Goal: Task Accomplishment & Management: Complete application form

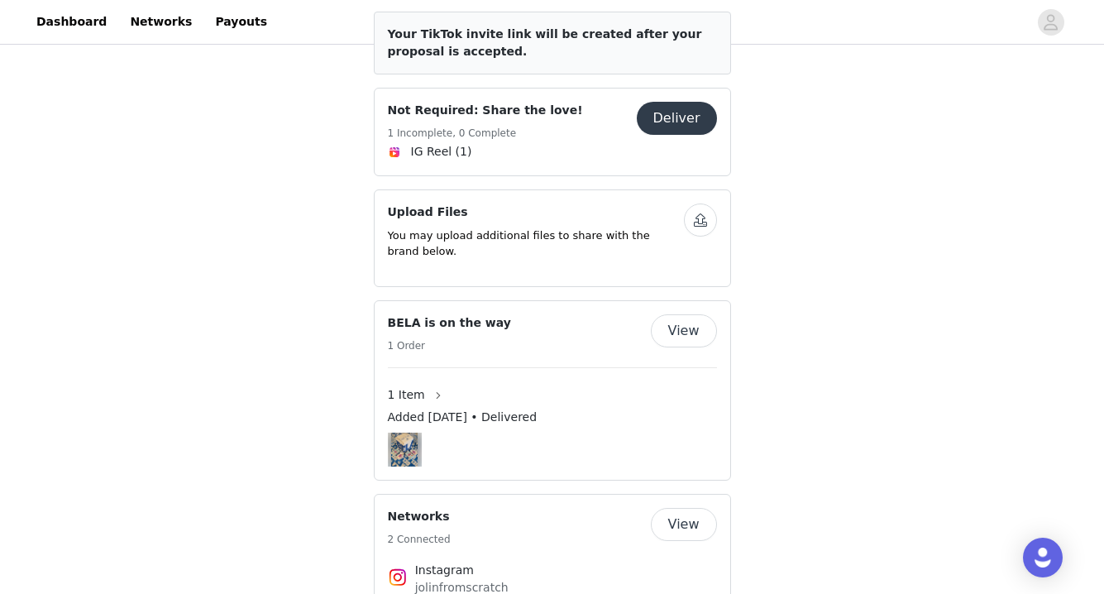
scroll to position [676, 0]
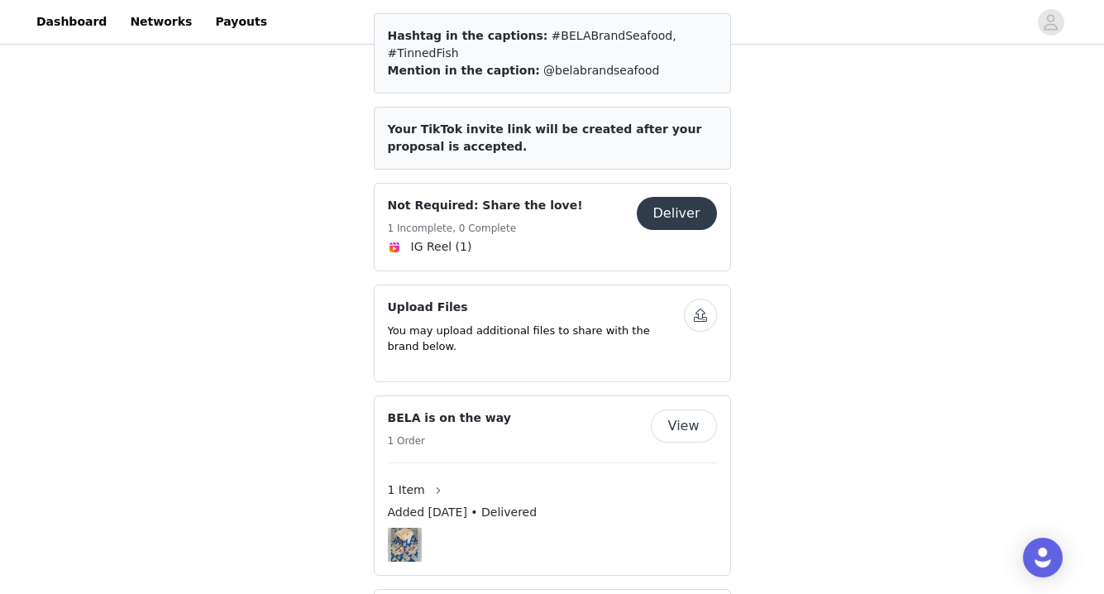
click at [683, 197] on button "Deliver" at bounding box center [677, 213] width 80 height 33
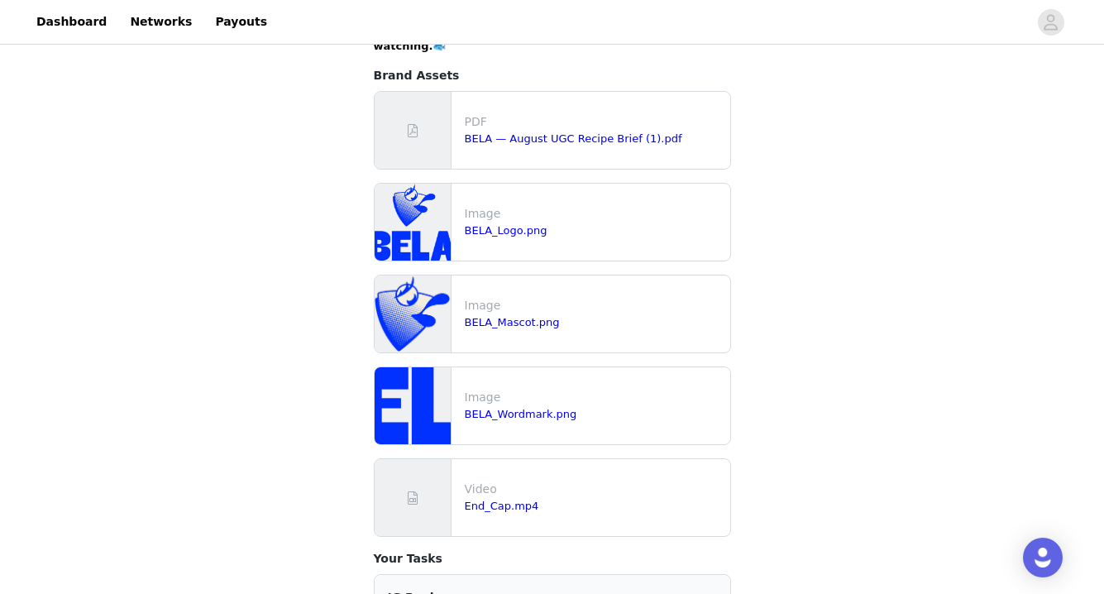
scroll to position [2076, 0]
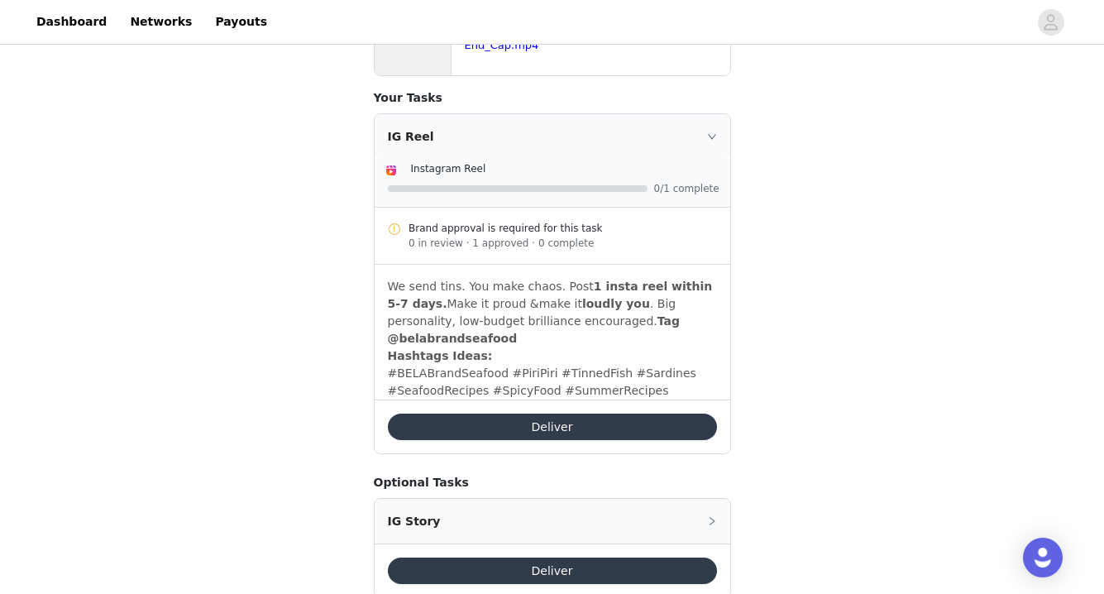
click at [569, 413] on button "Deliver" at bounding box center [552, 426] width 329 height 26
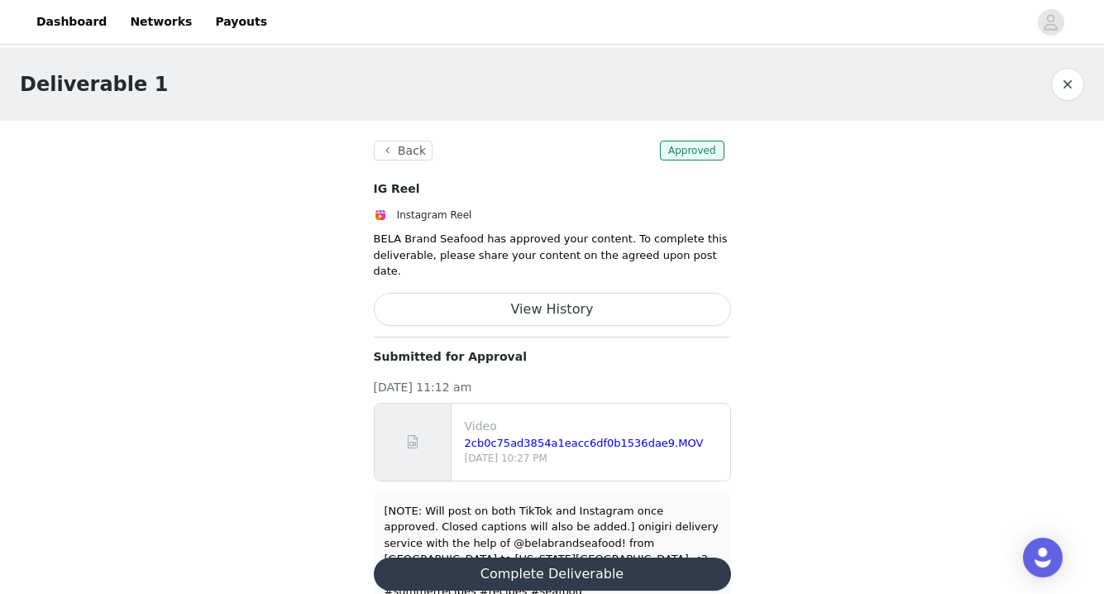
click at [533, 293] on button "View History" at bounding box center [552, 309] width 357 height 33
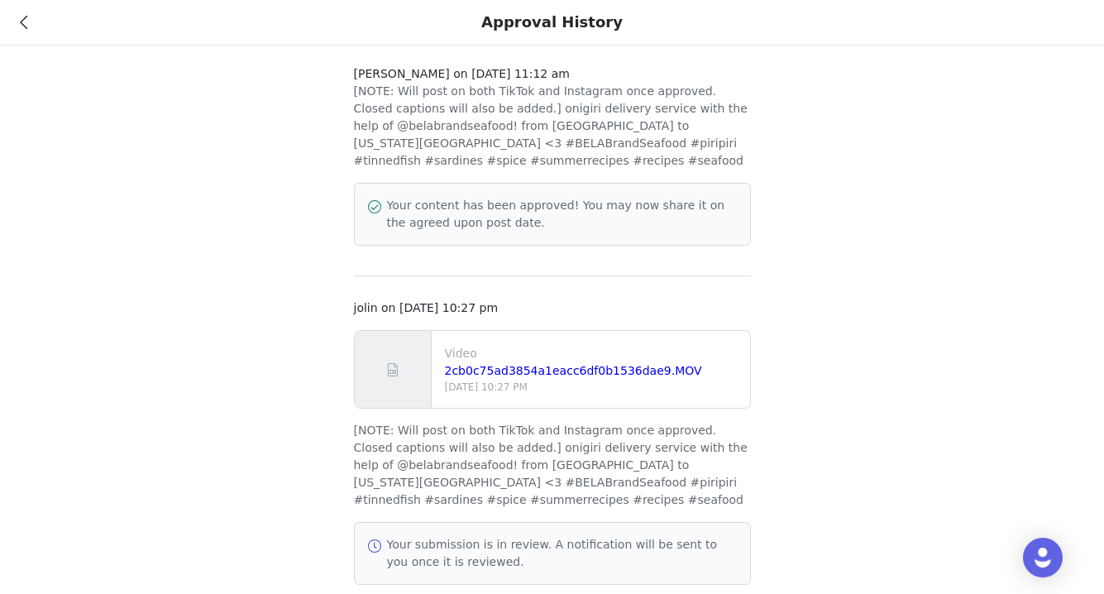
click at [23, 17] on icon at bounding box center [23, 23] width 7 height 12
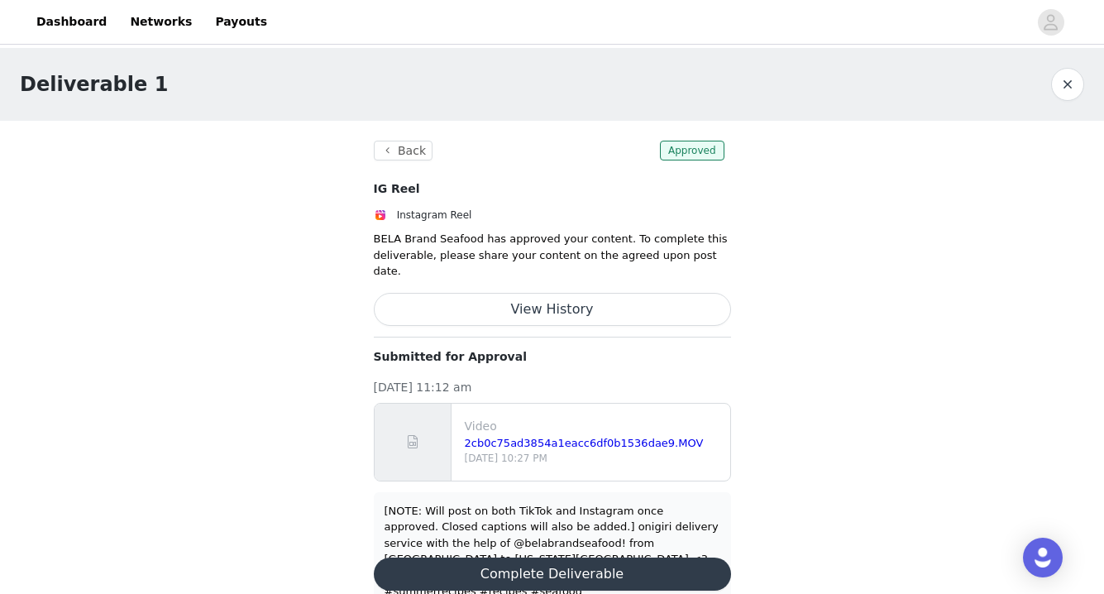
scroll to position [3, 0]
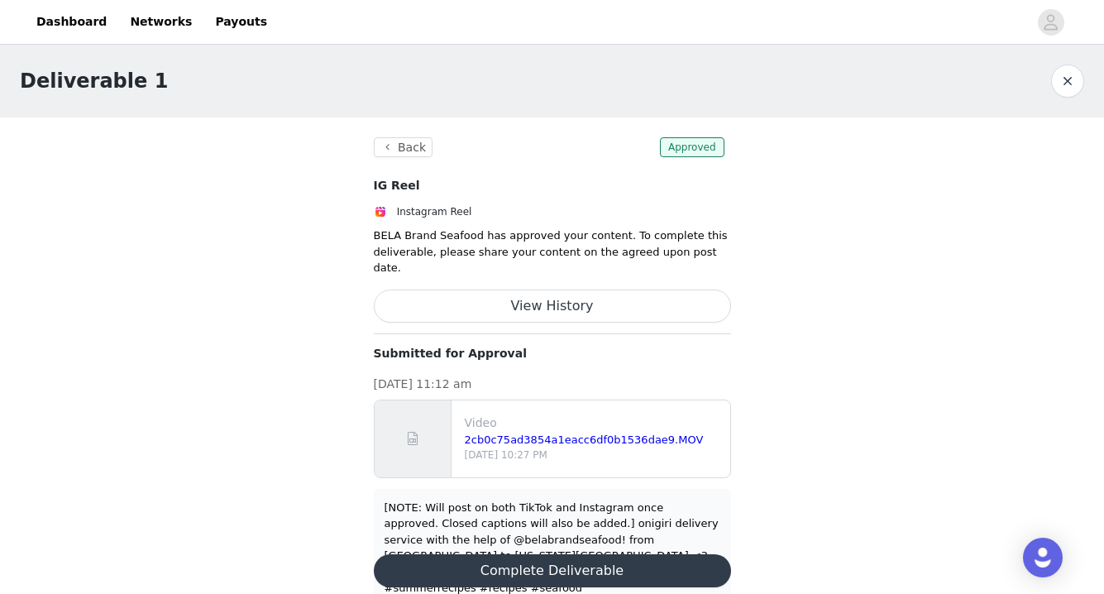
drag, startPoint x: 525, startPoint y: 540, endPoint x: 527, endPoint y: 385, distance: 154.6
click at [529, 387] on section "Back Approved IG Reel Instagram Reel BELA Brand Seafood has approved your conte…" at bounding box center [552, 371] width 397 height 509
click at [527, 400] on div "Video 2cb0c75ad3854a1eacc6df0b1536dae9.MOV [DATE] 10:27 PM" at bounding box center [553, 438] width 356 height 77
click at [533, 414] on p "Video" at bounding box center [594, 422] width 259 height 17
click at [533, 433] on link "2cb0c75ad3854a1eacc6df0b1536dae9.MOV" at bounding box center [584, 439] width 239 height 12
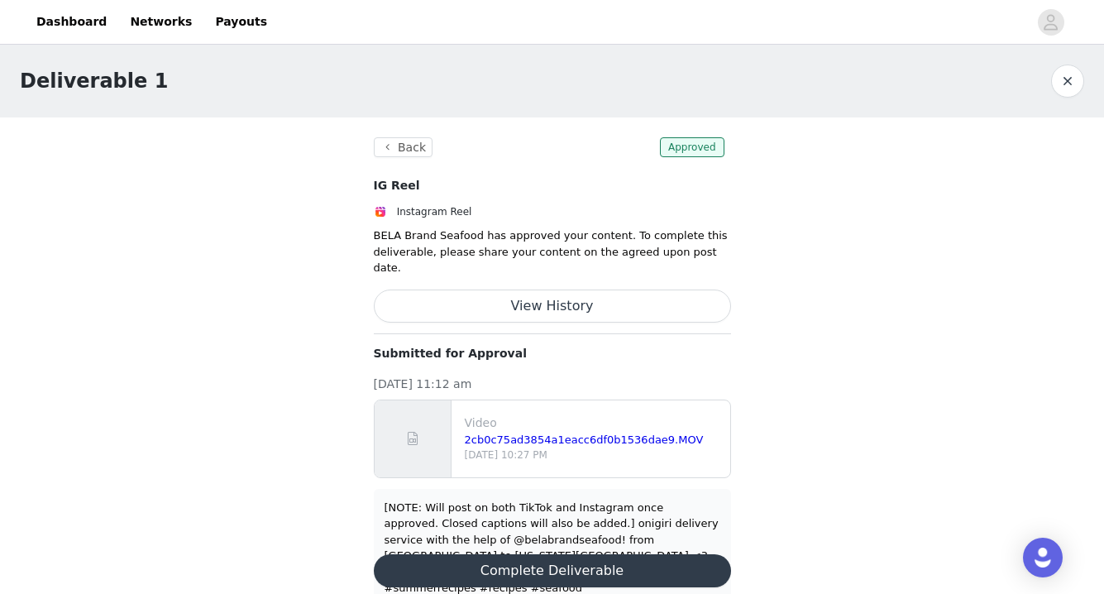
click at [542, 554] on button "Complete Deliverable" at bounding box center [552, 570] width 357 height 33
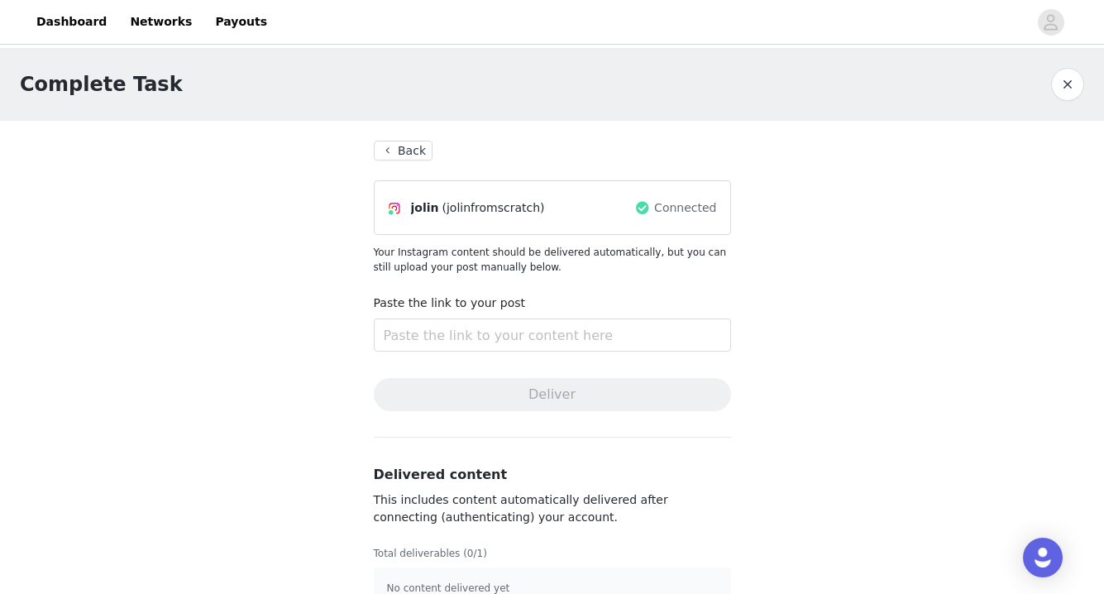
scroll to position [35, 0]
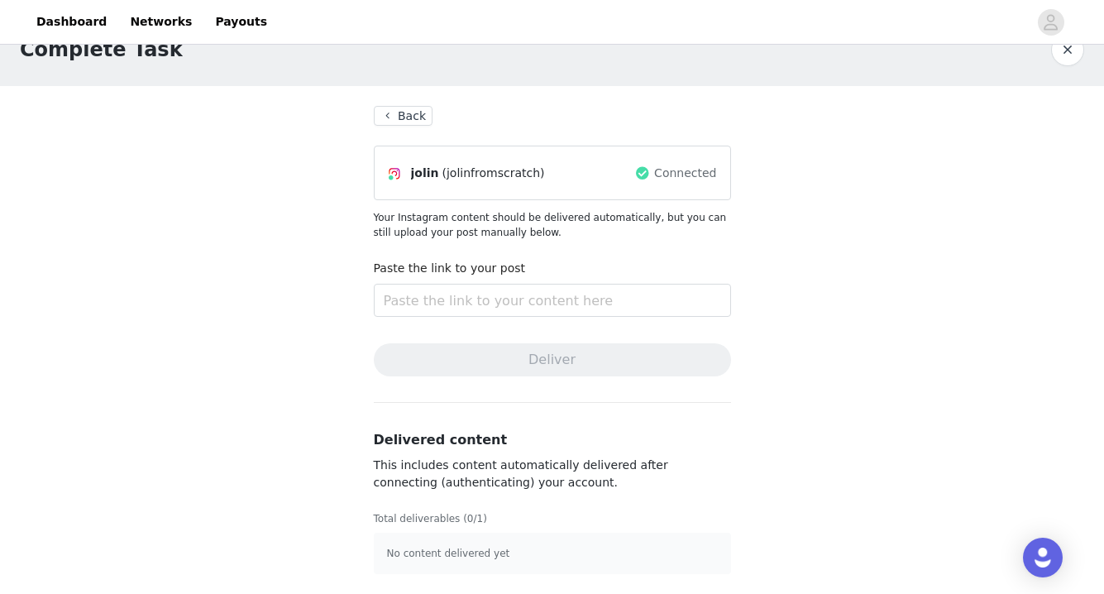
click at [514, 275] on div "Paste the link to your post" at bounding box center [552, 272] width 357 height 24
click at [411, 110] on button "Back" at bounding box center [404, 116] width 60 height 20
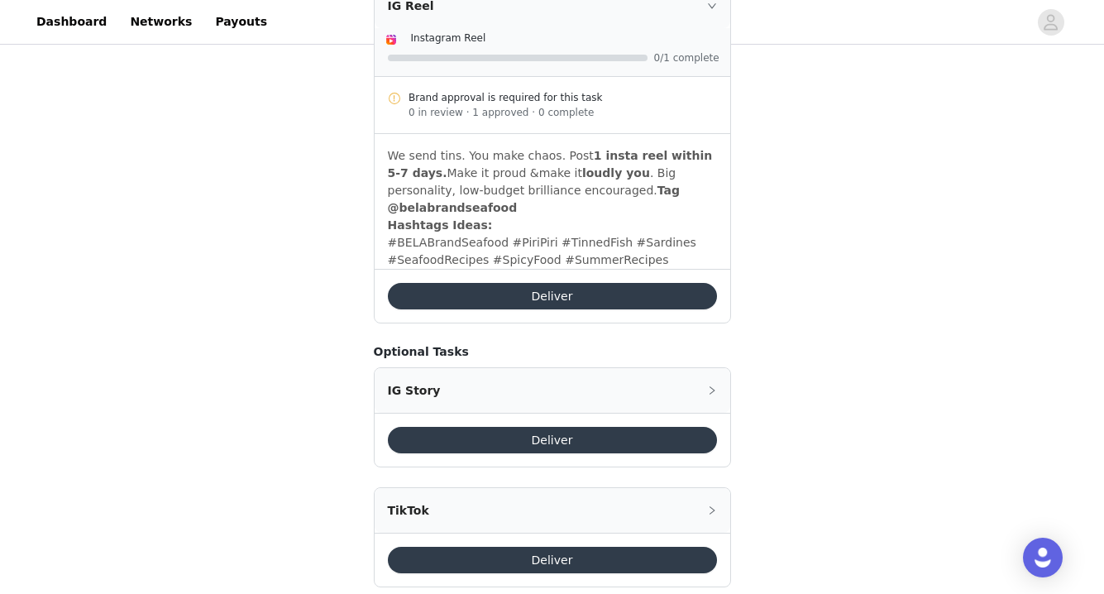
scroll to position [2260, 0]
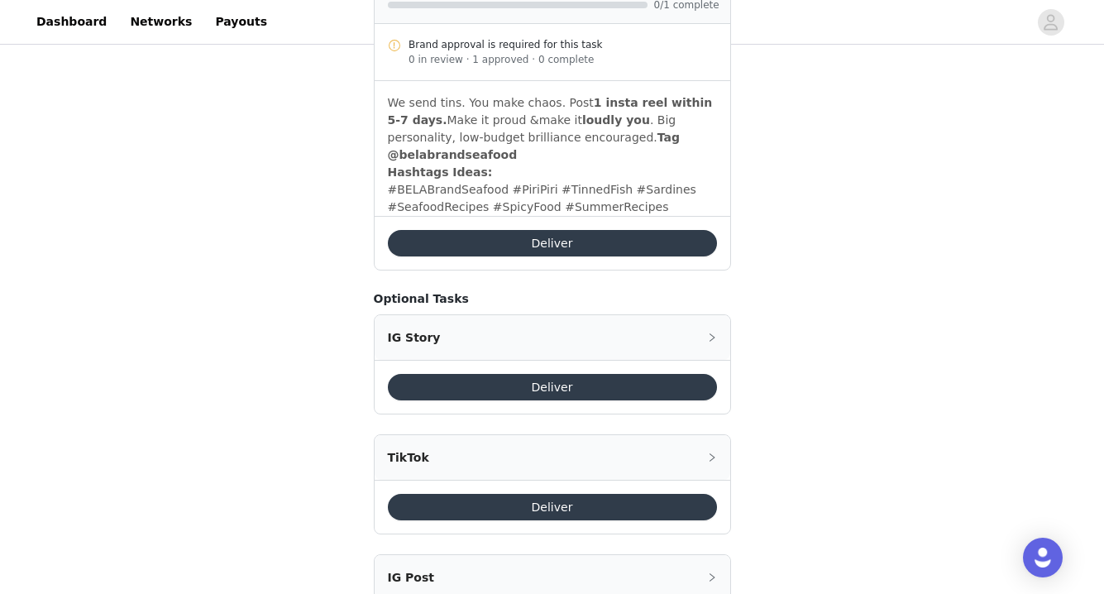
click at [540, 494] on button "Deliver" at bounding box center [552, 507] width 329 height 26
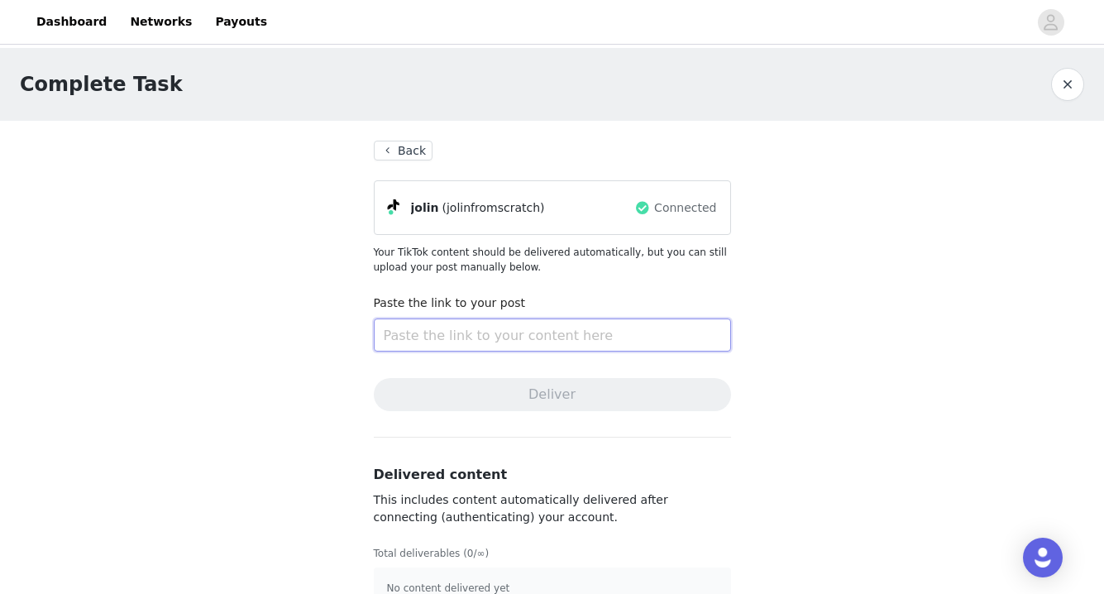
click at [537, 338] on input "text" at bounding box center [552, 334] width 357 height 33
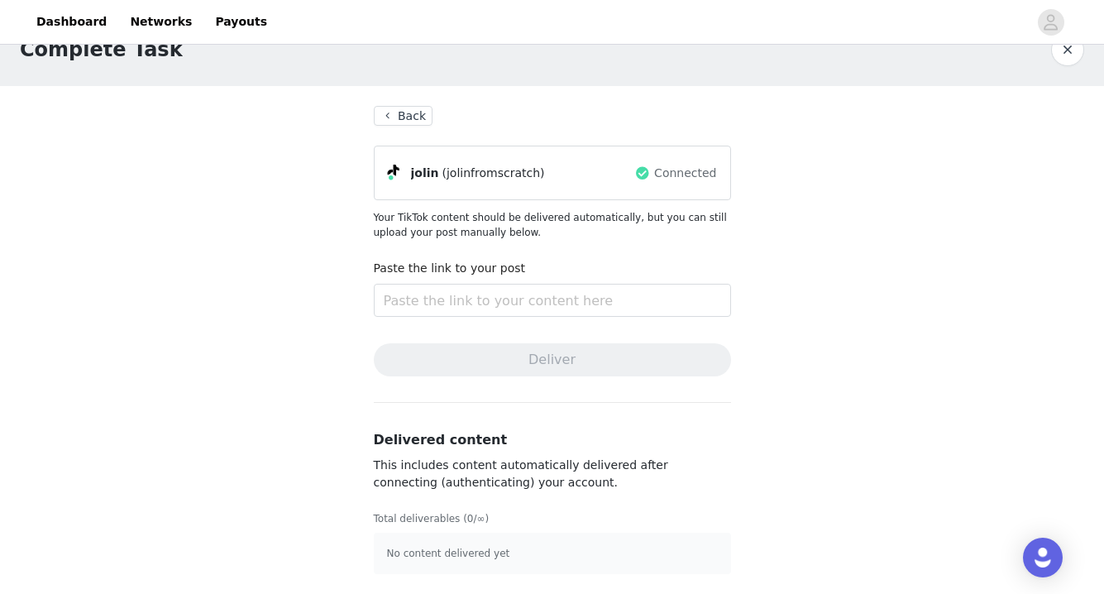
click at [375, 113] on button "Back" at bounding box center [404, 116] width 60 height 20
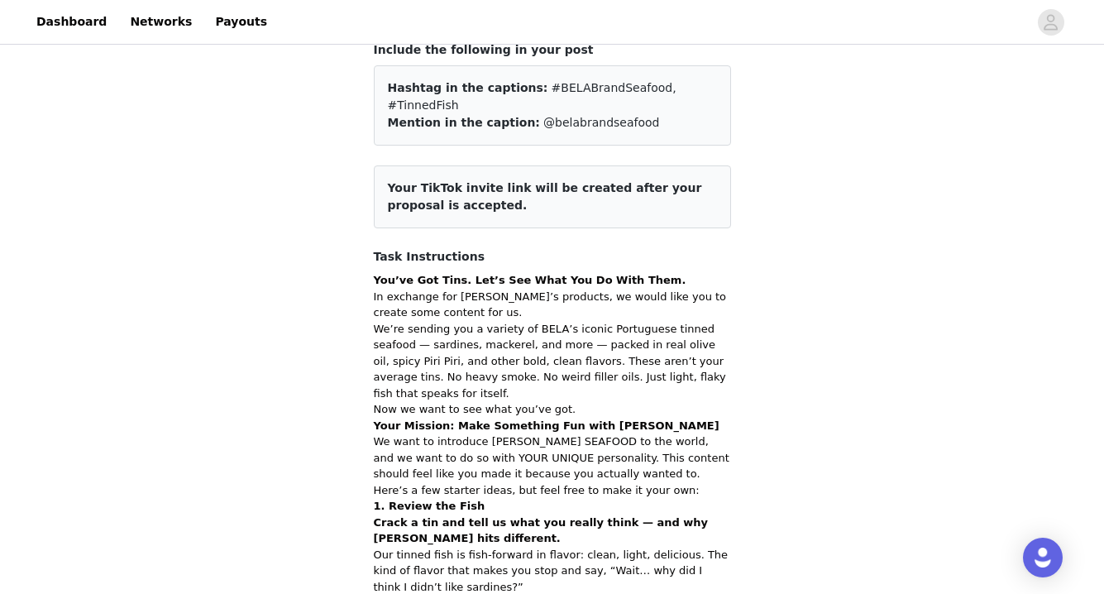
scroll to position [31, 0]
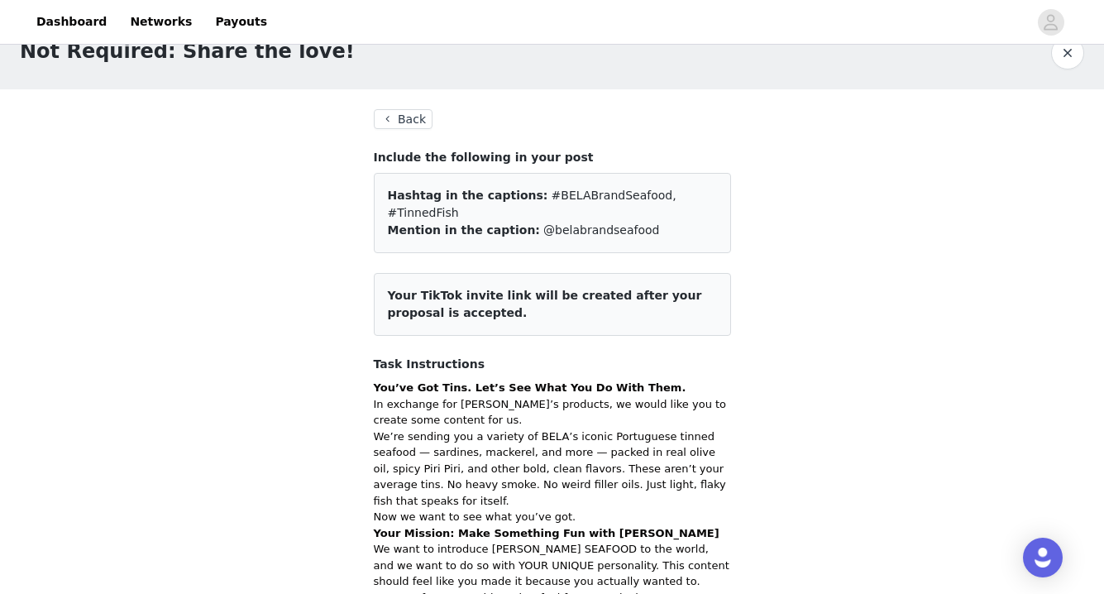
click at [419, 115] on button "Back" at bounding box center [404, 119] width 60 height 20
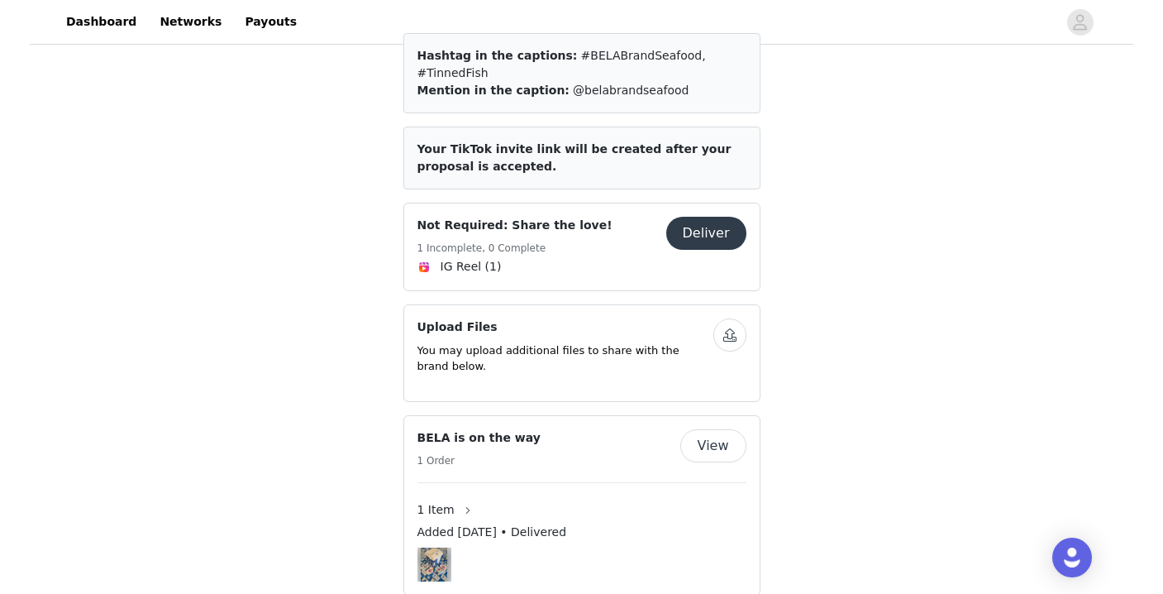
scroll to position [630, 0]
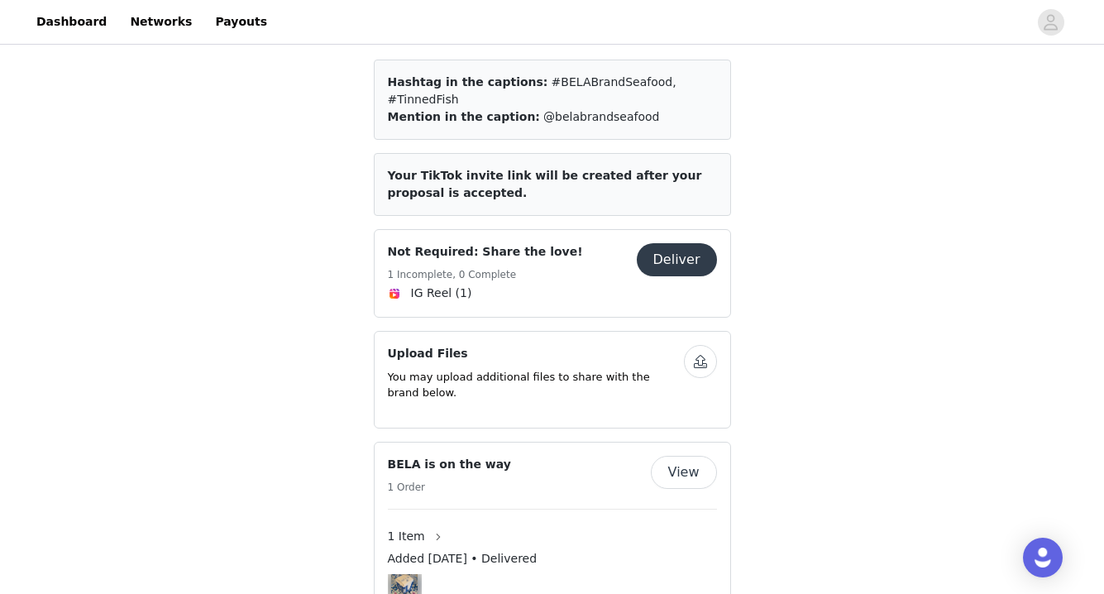
drag, startPoint x: 671, startPoint y: 213, endPoint x: 637, endPoint y: 293, distance: 86.3
click at [637, 293] on div "Back Activated BELA Content Creation Spicy Tinned Fish Summer — Piri Piri Editi…" at bounding box center [552, 539] width 357 height 1522
click at [695, 345] on button "button" at bounding box center [700, 361] width 33 height 33
click at [701, 345] on button "button" at bounding box center [700, 361] width 33 height 33
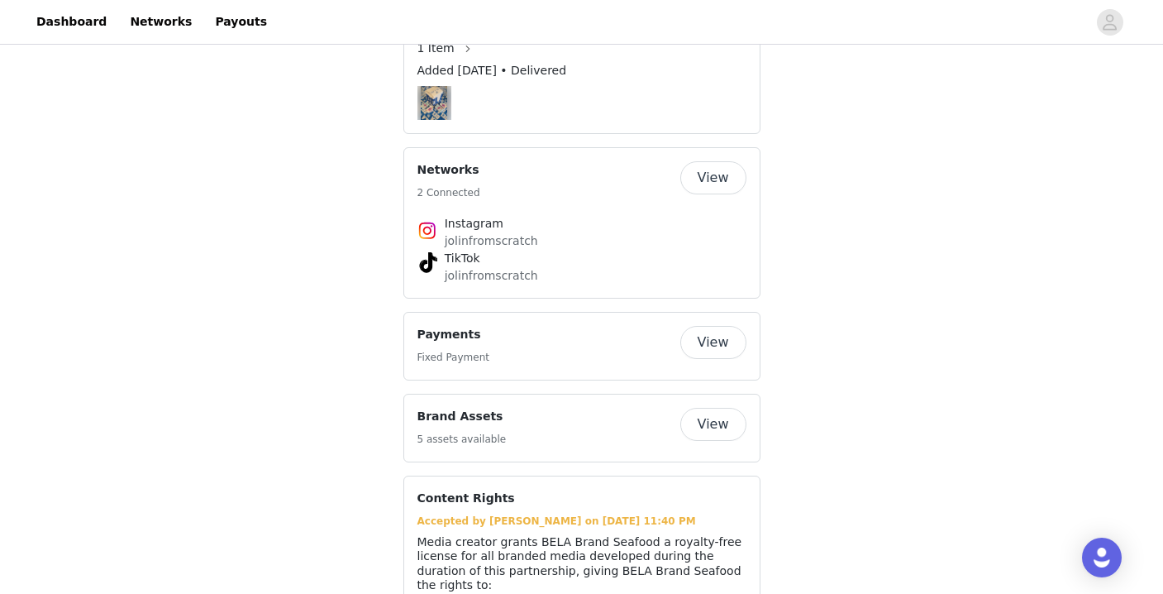
scroll to position [1117, 0]
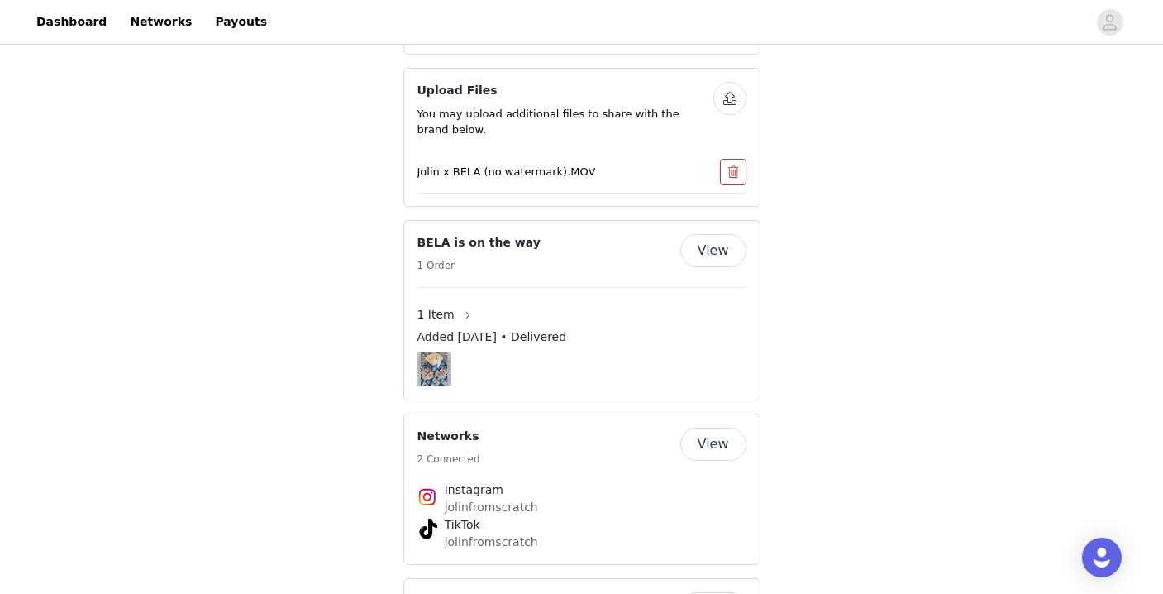
scroll to position [895, 0]
click at [719, 426] on button "View" at bounding box center [714, 442] width 66 height 33
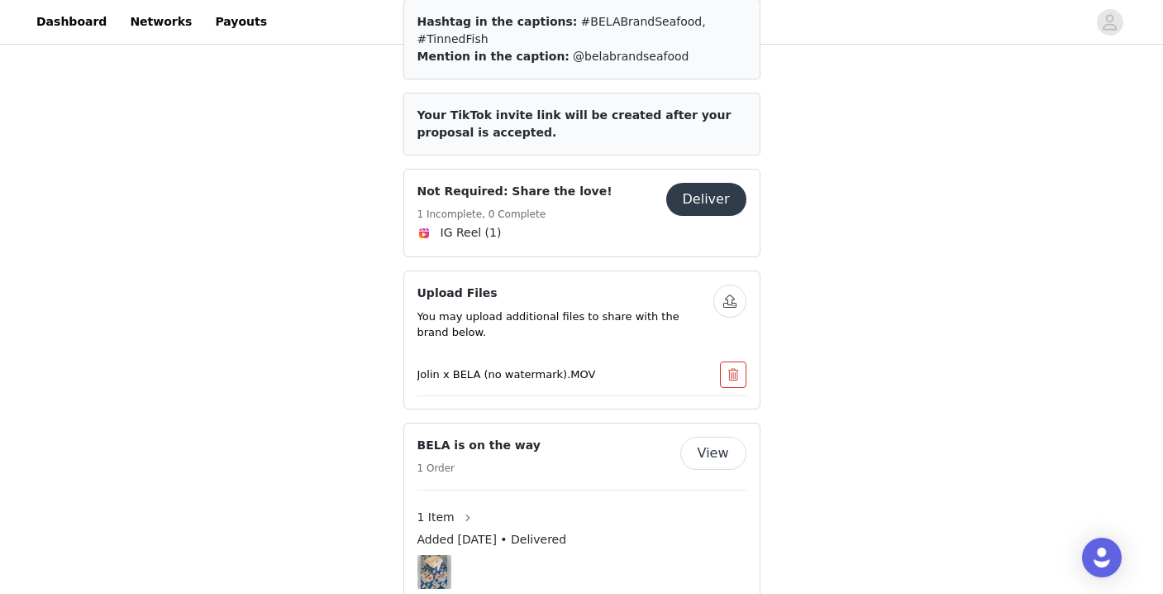
scroll to position [689, 0]
